Goal: Task Accomplishment & Management: Complete application form

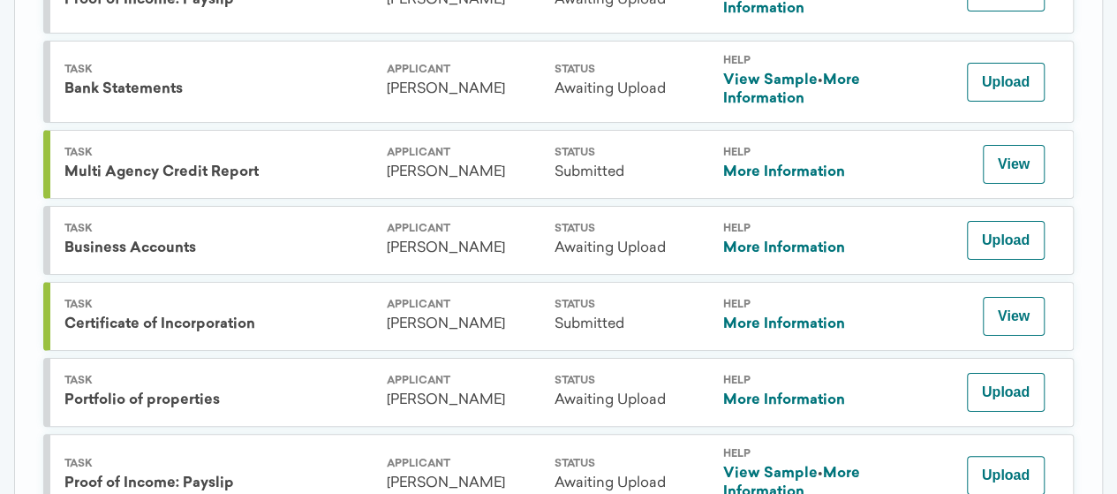
scroll to position [3197, 0]
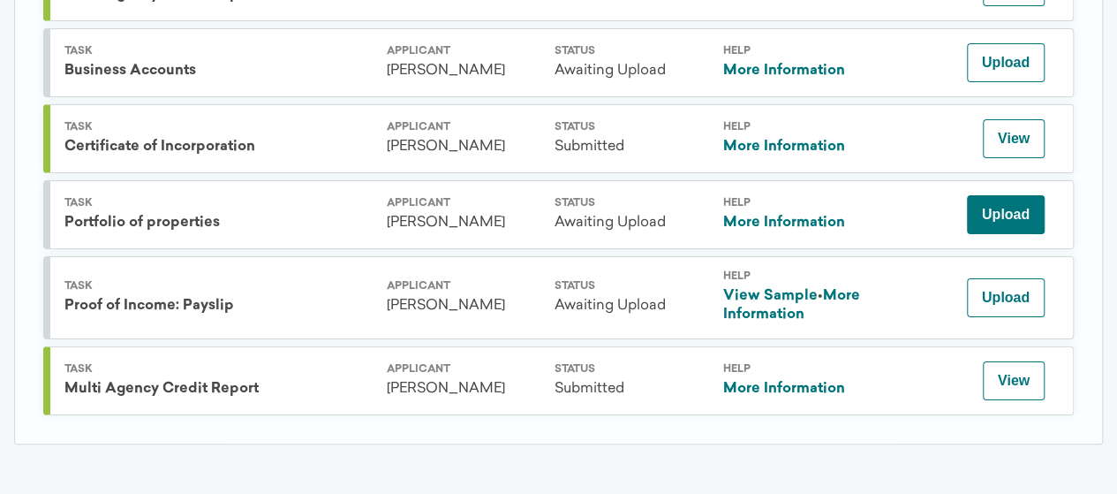
click at [1015, 207] on button "Upload" at bounding box center [1006, 214] width 78 height 39
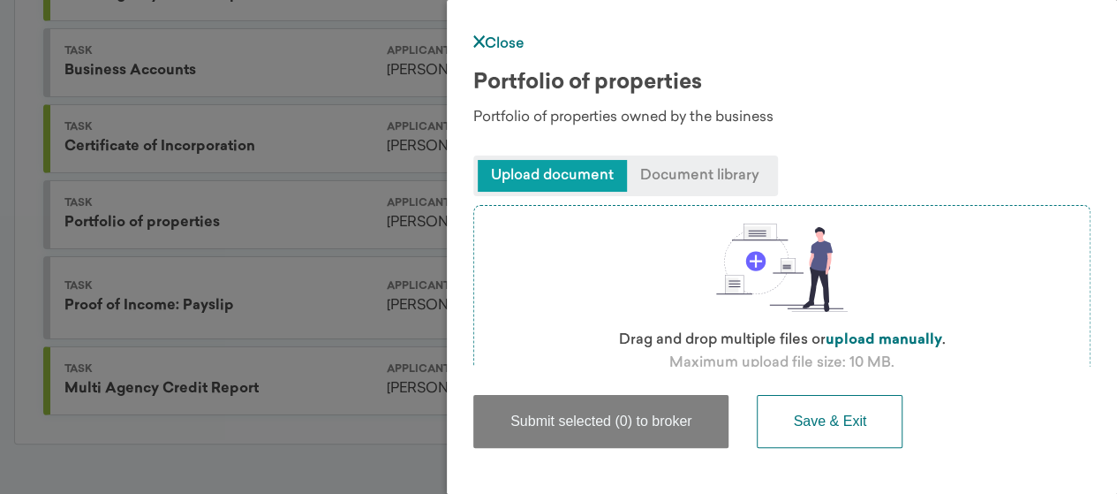
click at [885, 334] on label "upload manually" at bounding box center [884, 340] width 117 height 14
click at [0, 0] on input "file" at bounding box center [0, 0] width 0 height 0
click at [502, 38] on link "Close" at bounding box center [498, 44] width 51 height 14
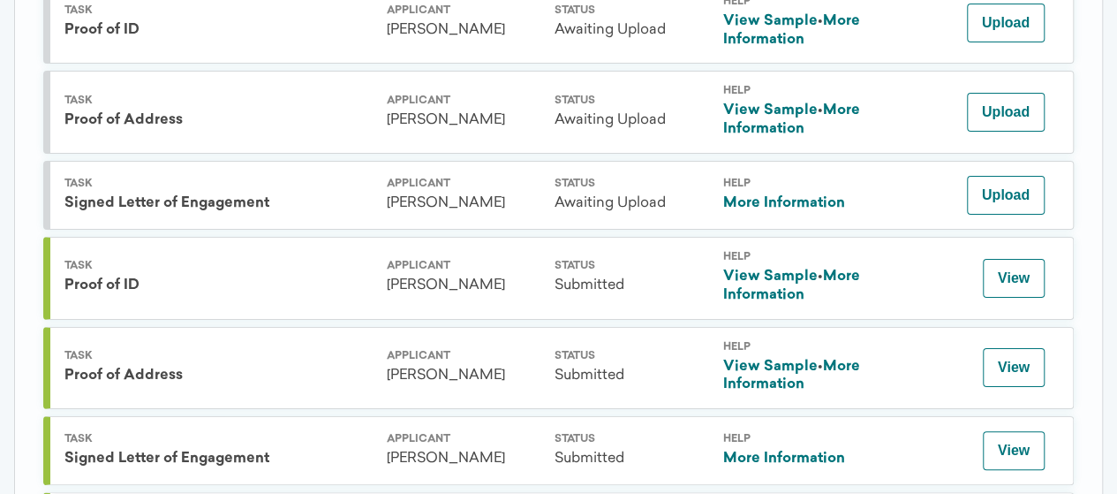
scroll to position [2593, 0]
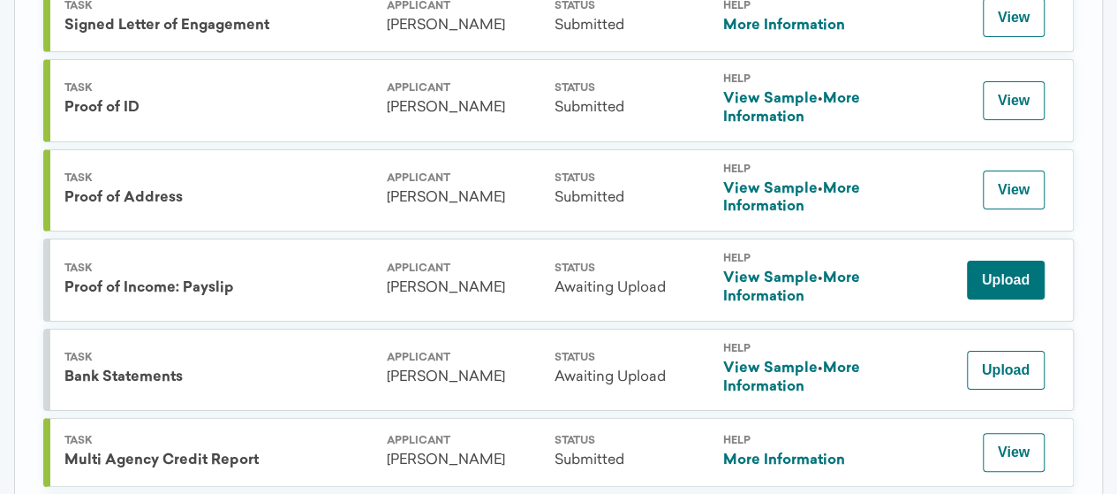
click at [1017, 299] on button "Upload" at bounding box center [1006, 280] width 78 height 39
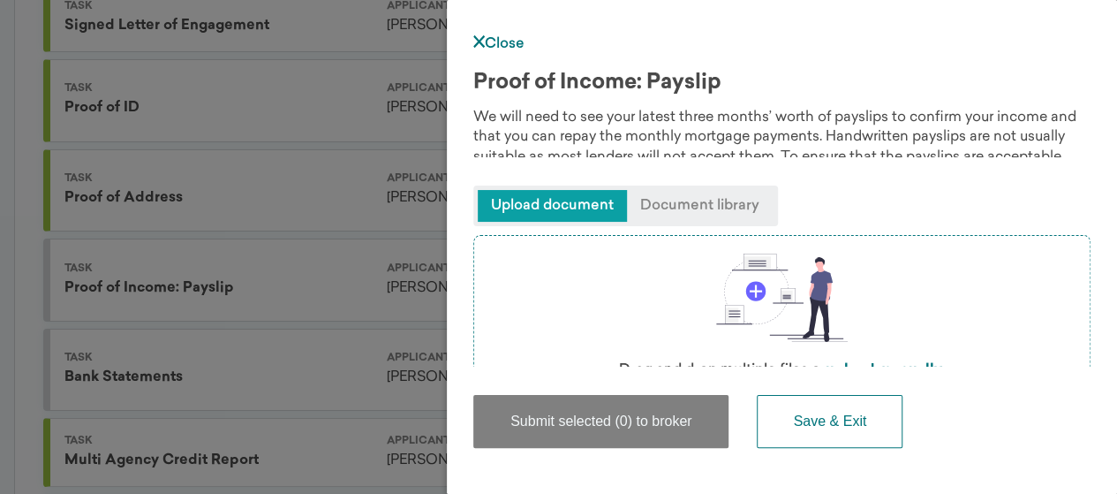
click at [881, 367] on div "Submit selected (0) to broker Save & Exit" at bounding box center [781, 413] width 617 height 92
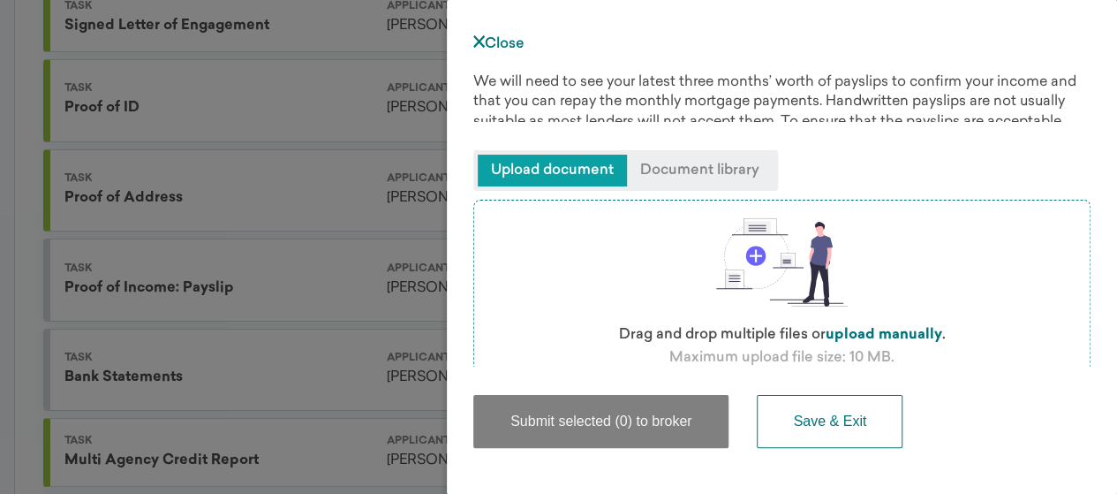
click at [893, 335] on label "upload manually" at bounding box center [884, 335] width 117 height 14
click at [0, 0] on input "file" at bounding box center [0, 0] width 0 height 0
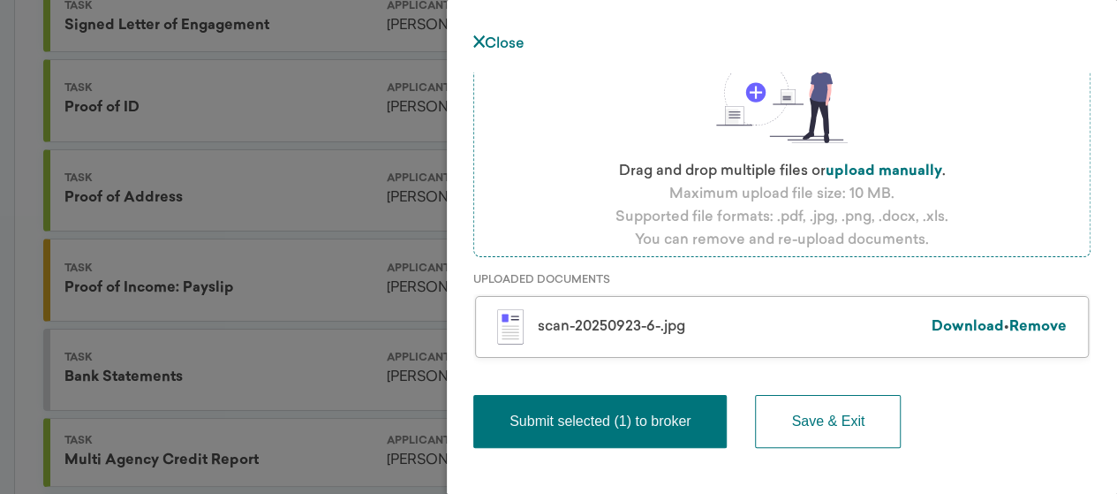
scroll to position [208, 0]
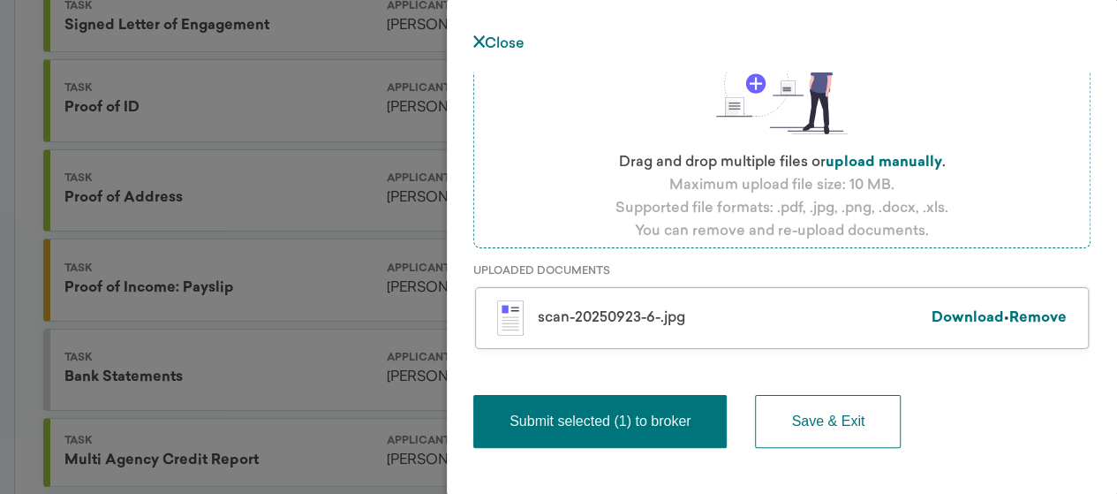
click at [860, 163] on label "upload manually" at bounding box center [884, 162] width 117 height 14
click at [0, 0] on input "file" at bounding box center [0, 0] width 0 height 0
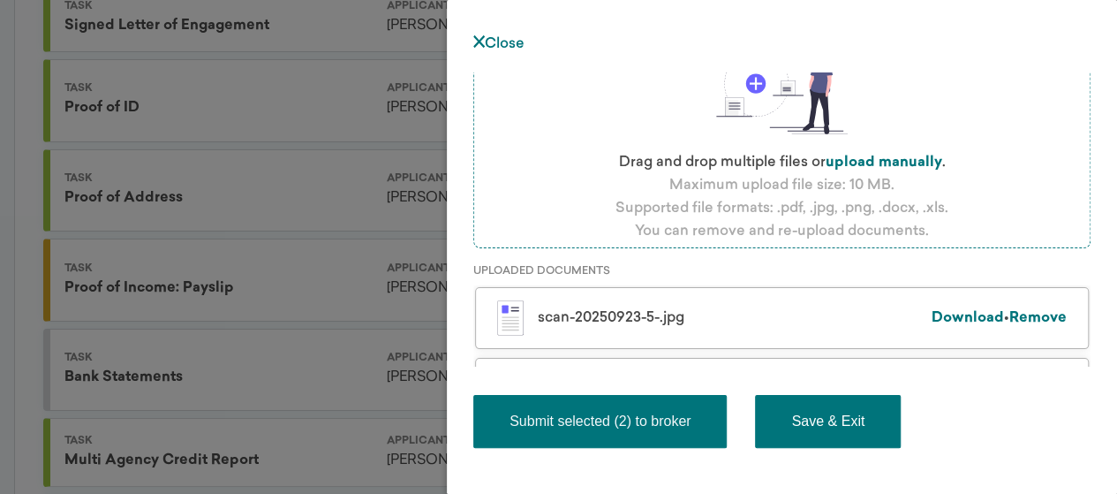
click at [841, 432] on button "Save & Exit" at bounding box center [828, 421] width 146 height 53
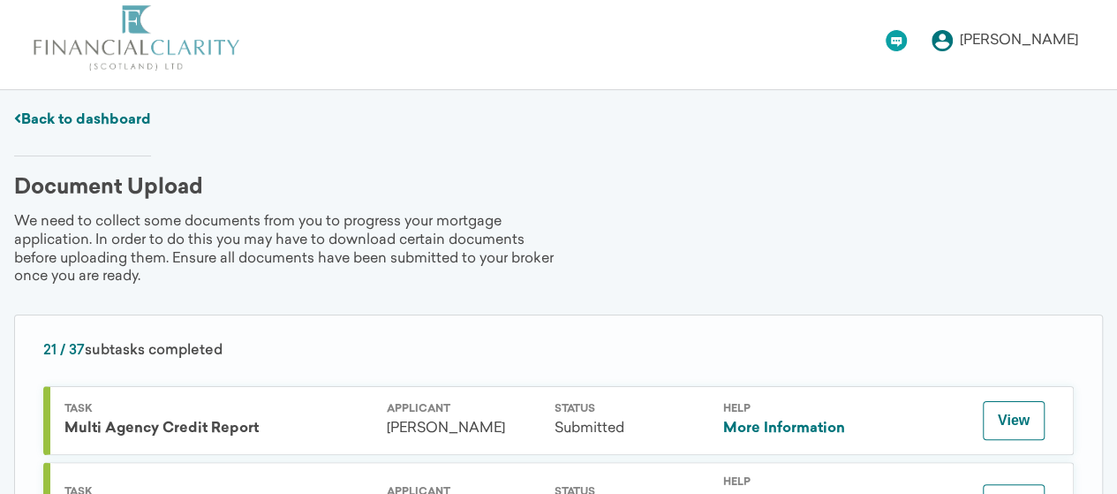
scroll to position [0, 0]
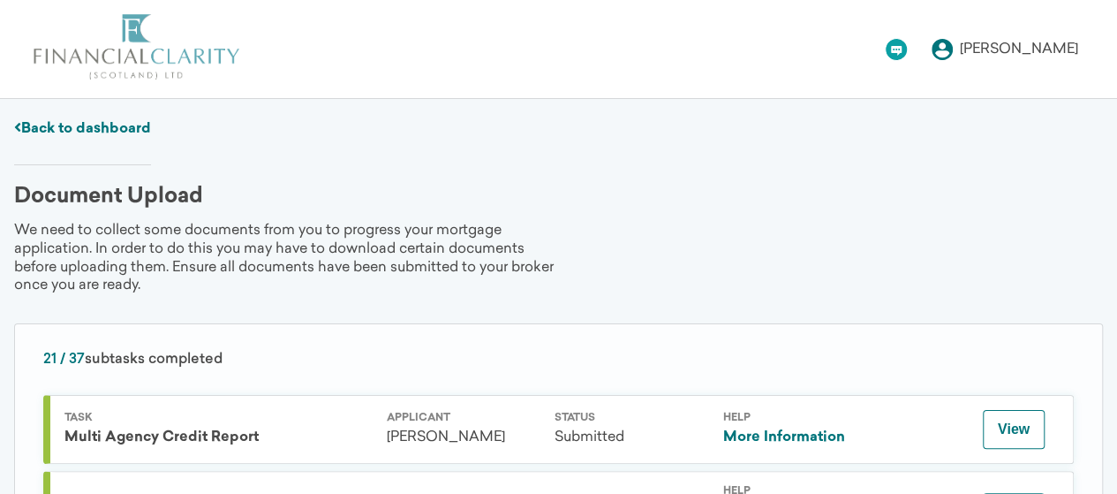
click at [1004, 42] on div "[PERSON_NAME]" at bounding box center [1019, 49] width 118 height 14
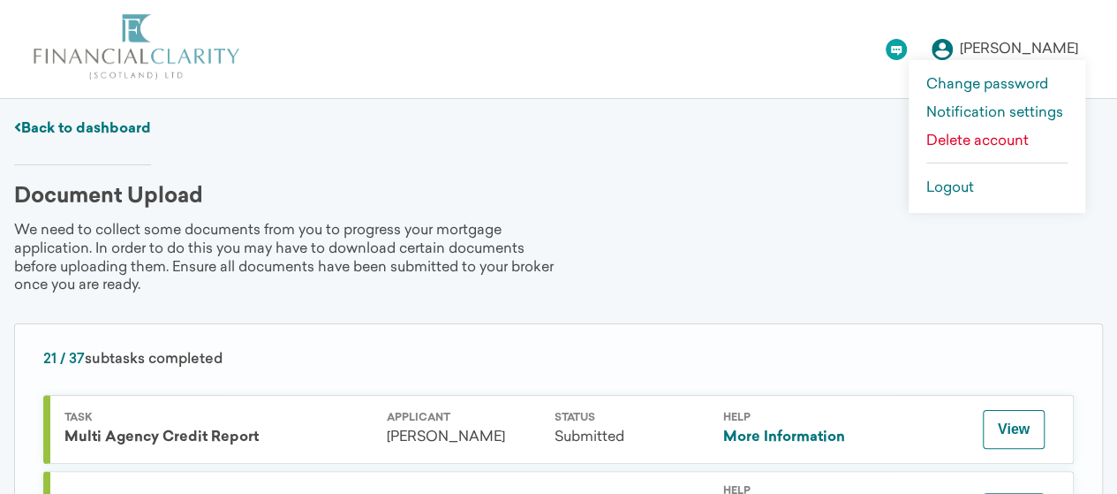
click at [971, 183] on link "Logout" at bounding box center [996, 188] width 141 height 14
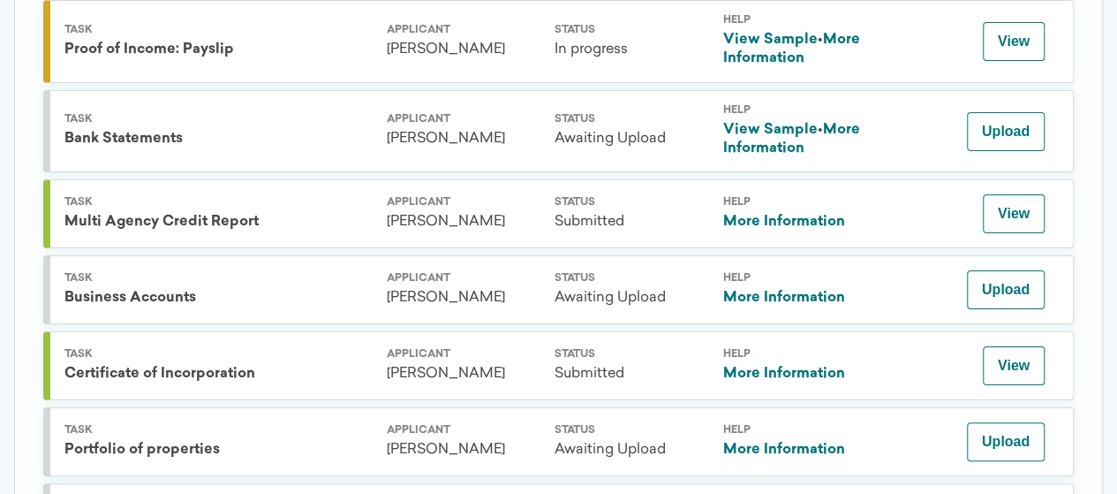
scroll to position [2821, 0]
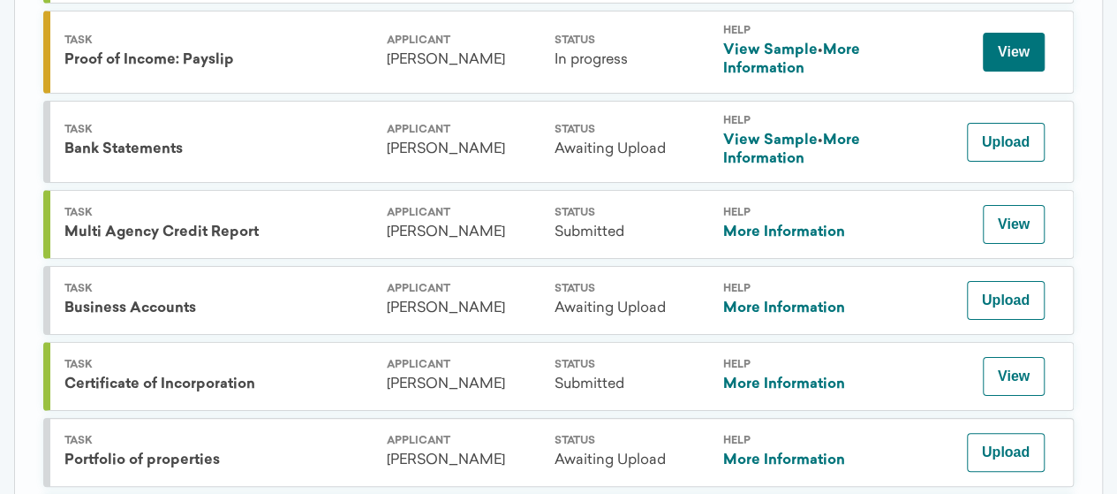
click at [1032, 72] on button "View" at bounding box center [1014, 52] width 62 height 39
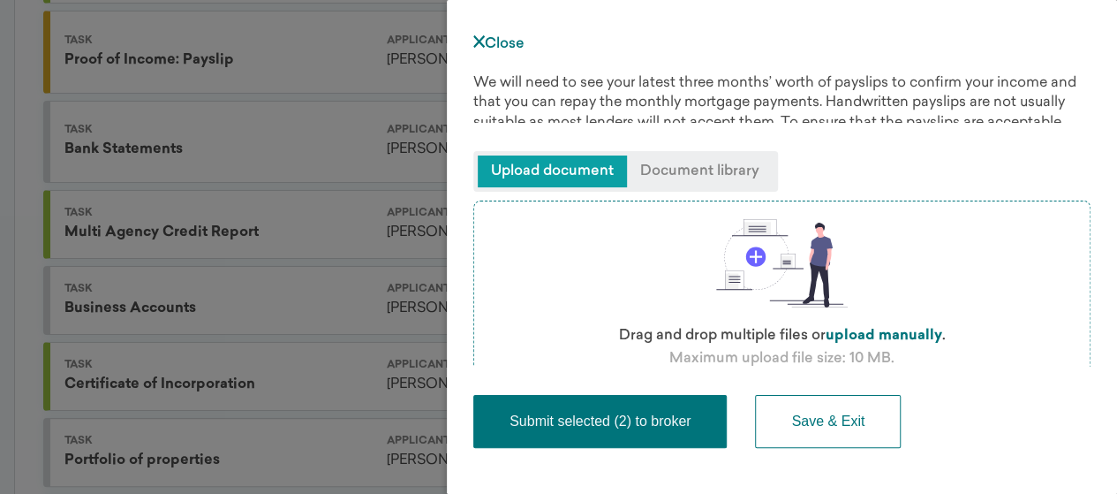
scroll to position [35, 0]
click at [894, 331] on label "upload manually" at bounding box center [884, 335] width 117 height 14
click at [0, 0] on input "file" at bounding box center [0, 0] width 0 height 0
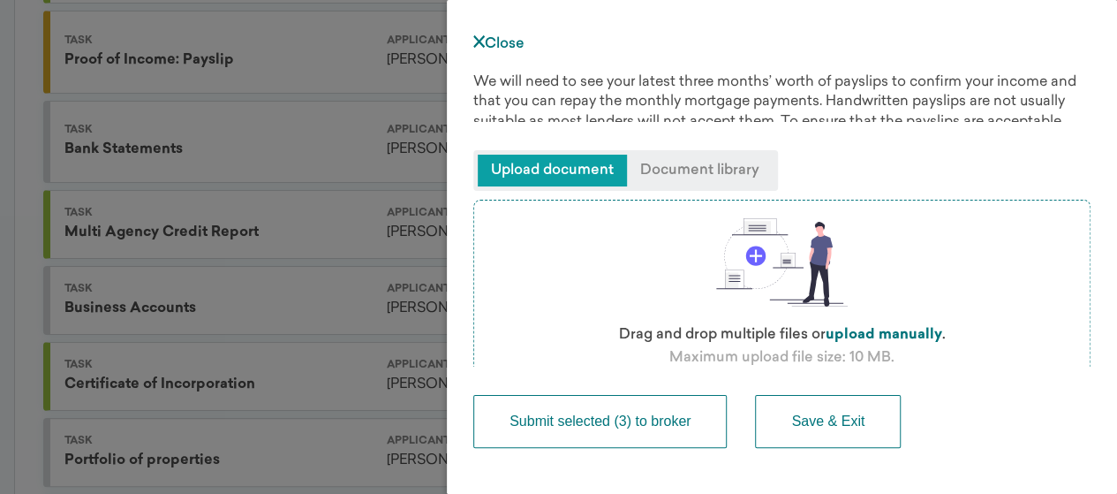
click at [662, 423] on button "Submit selected (3) to broker" at bounding box center [599, 421] width 253 height 53
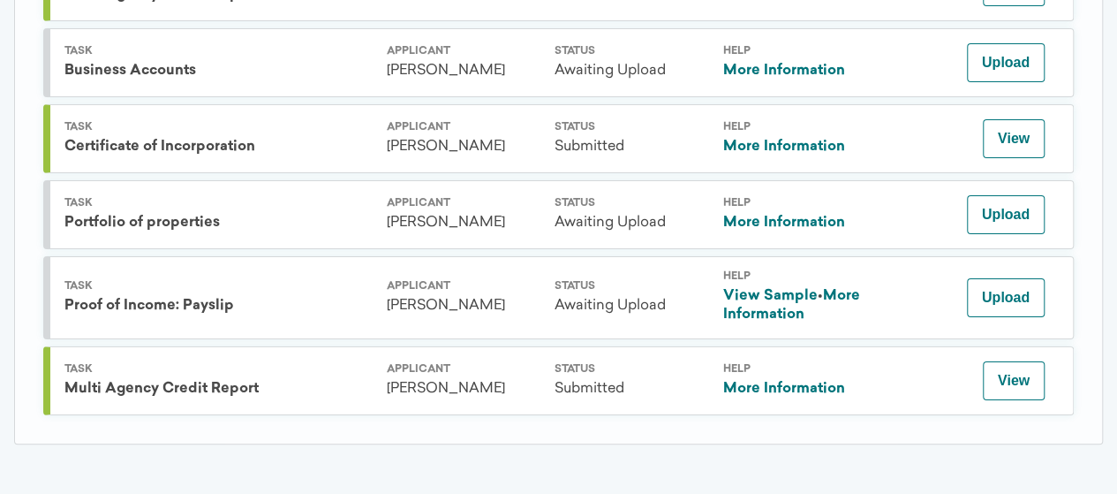
scroll to position [2765, 0]
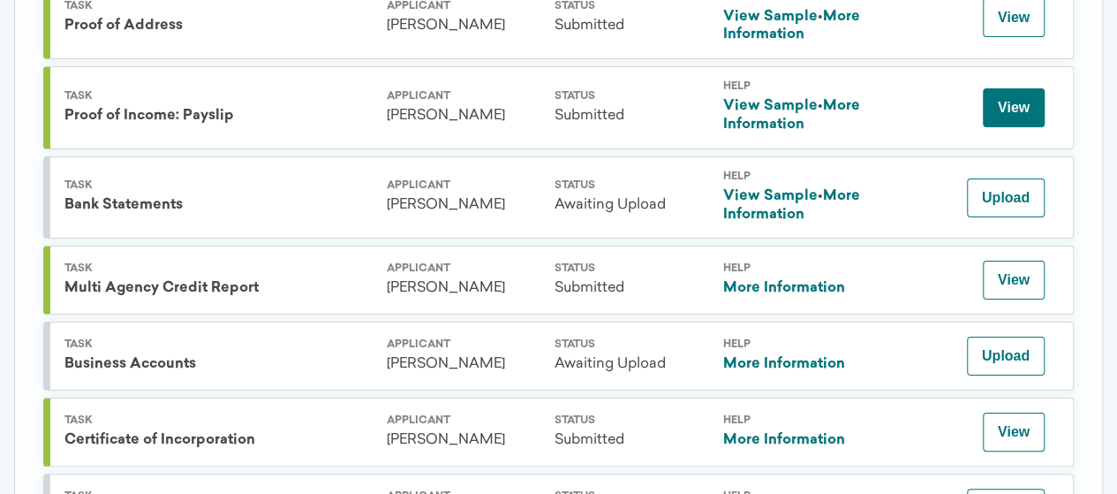
click at [1025, 127] on button "View" at bounding box center [1014, 107] width 62 height 39
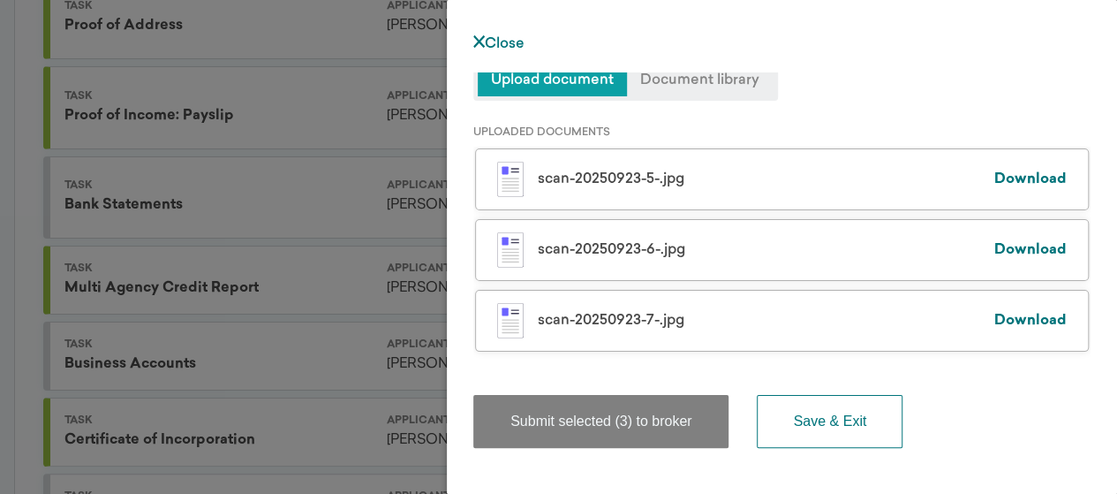
scroll to position [128, 0]
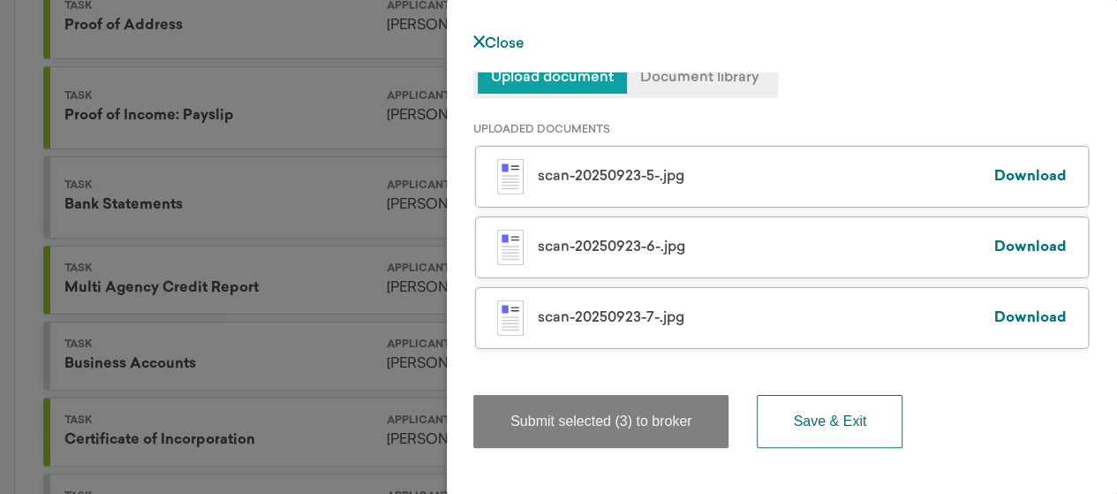
click at [1021, 321] on link "Download" at bounding box center [1030, 318] width 72 height 14
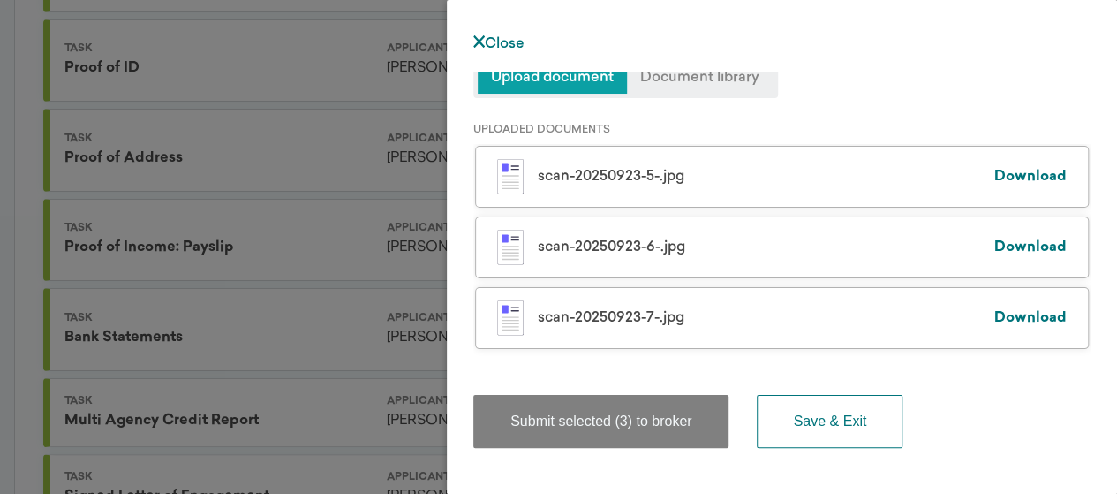
scroll to position [129, 0]
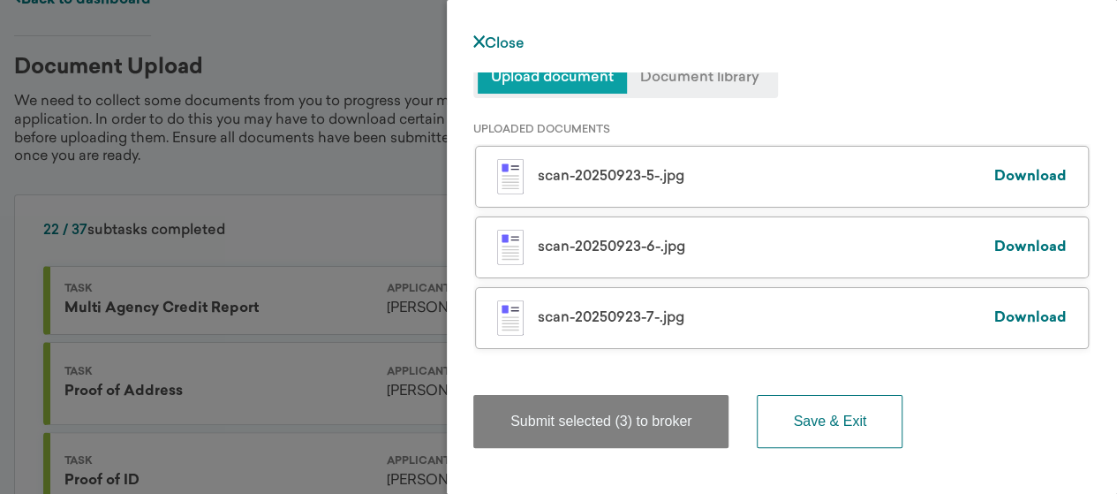
click at [509, 48] on link "Close" at bounding box center [498, 44] width 51 height 14
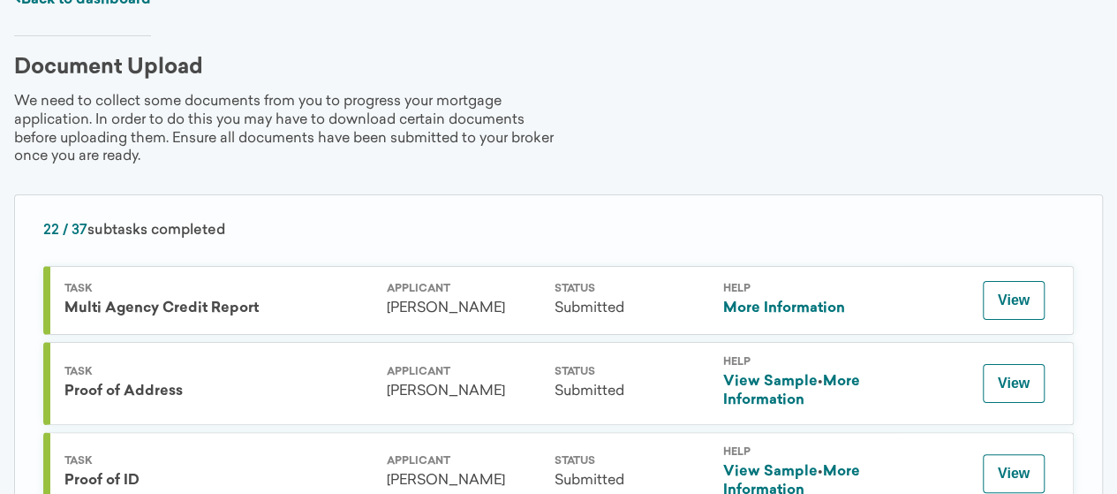
scroll to position [0, 0]
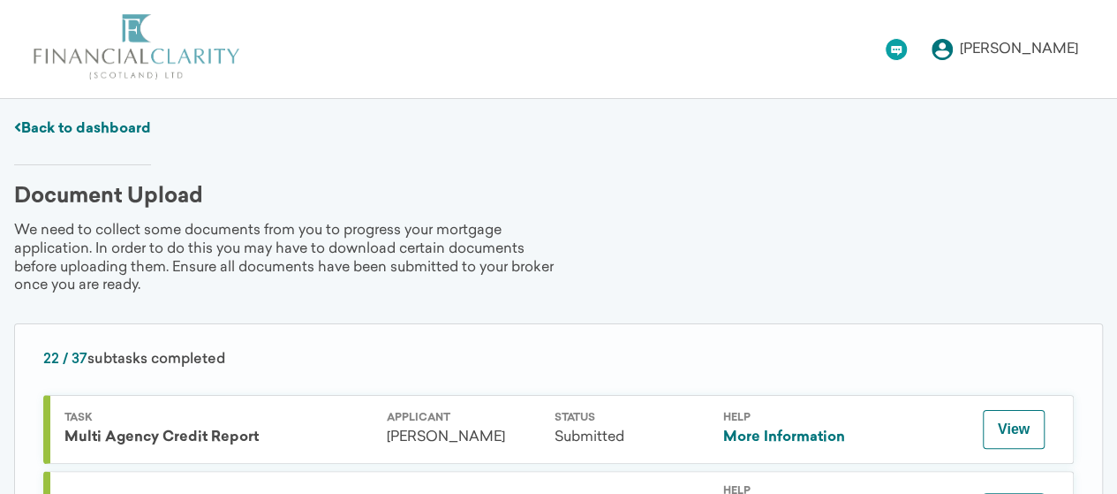
click at [1023, 49] on div "[PERSON_NAME]" at bounding box center [1019, 49] width 118 height 14
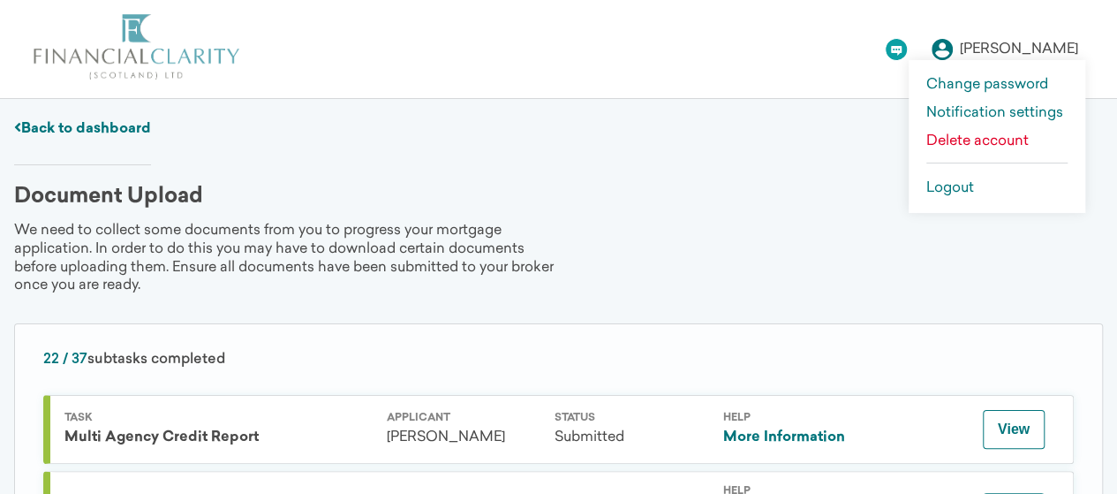
click at [987, 193] on link "Logout" at bounding box center [996, 188] width 141 height 14
